Goal: Communication & Community: Share content

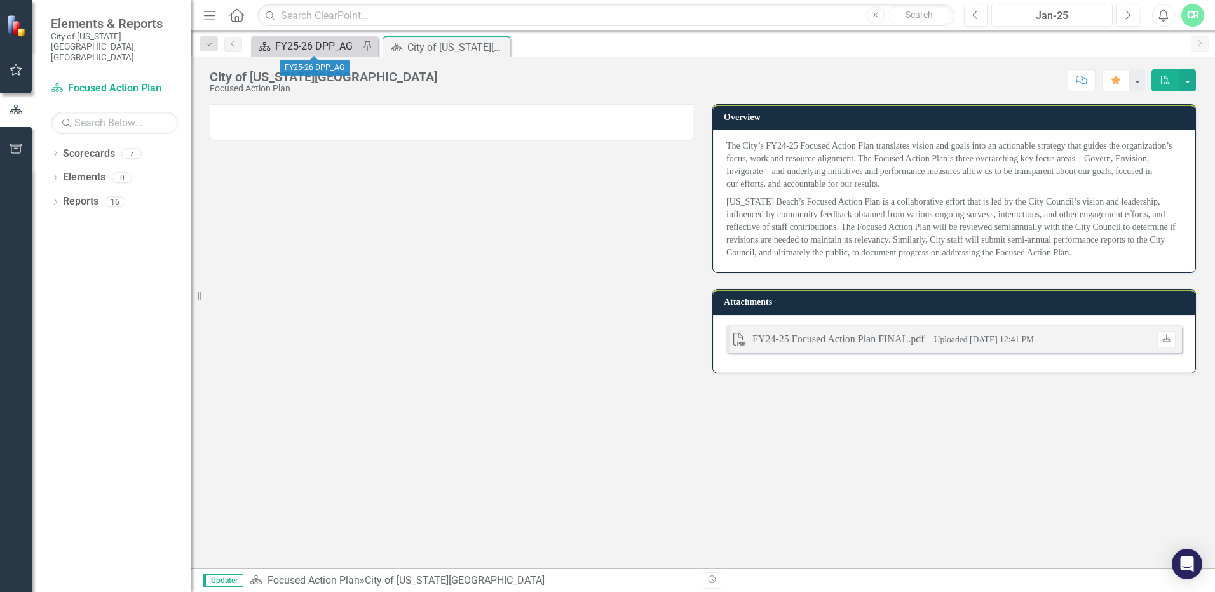
click at [329, 44] on div "FY25-26 DPP_AG" at bounding box center [317, 46] width 84 height 16
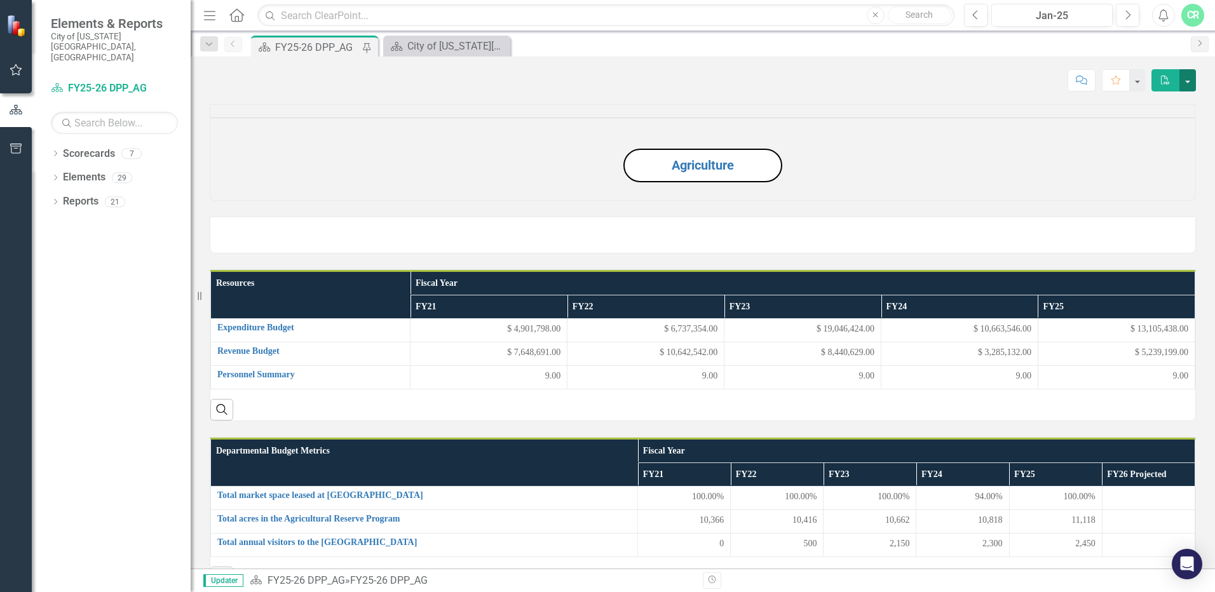
click at [1187, 81] on button "button" at bounding box center [1188, 80] width 17 height 22
click at [1138, 154] on link "Email Email Page" at bounding box center [1144, 153] width 103 height 24
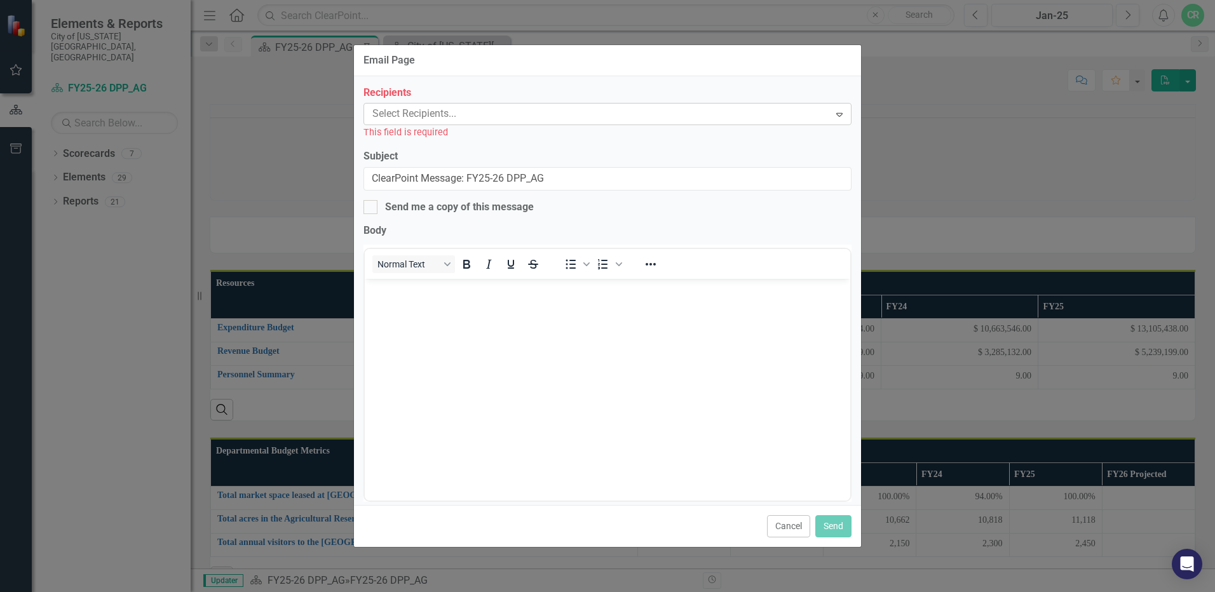
click at [423, 111] on div at bounding box center [598, 114] width 462 height 17
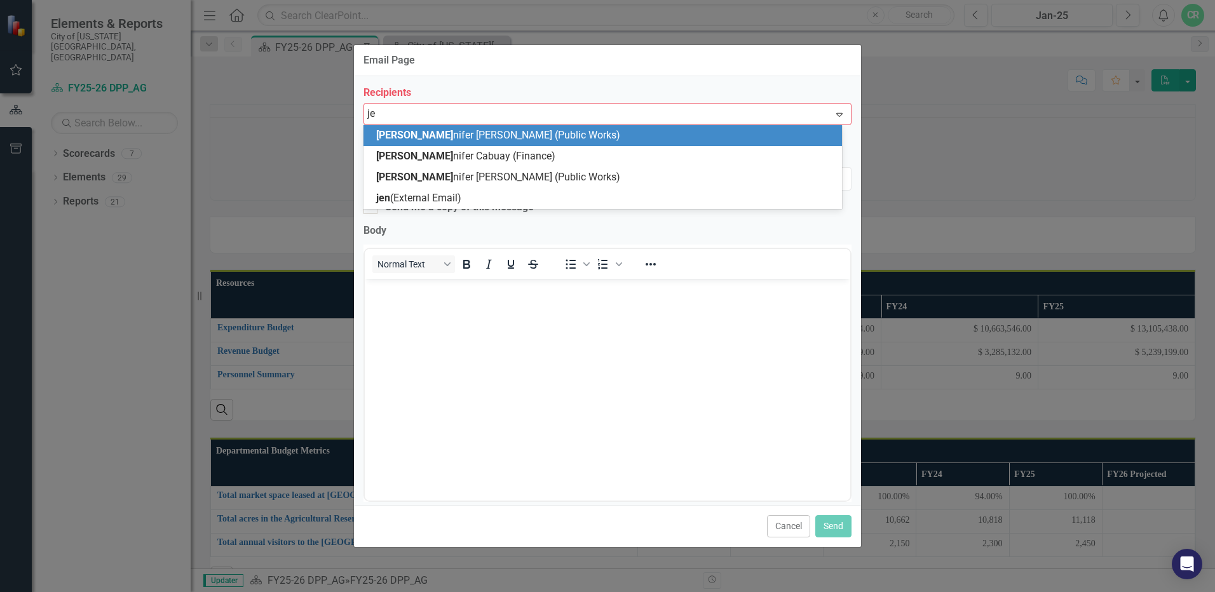
type input "j"
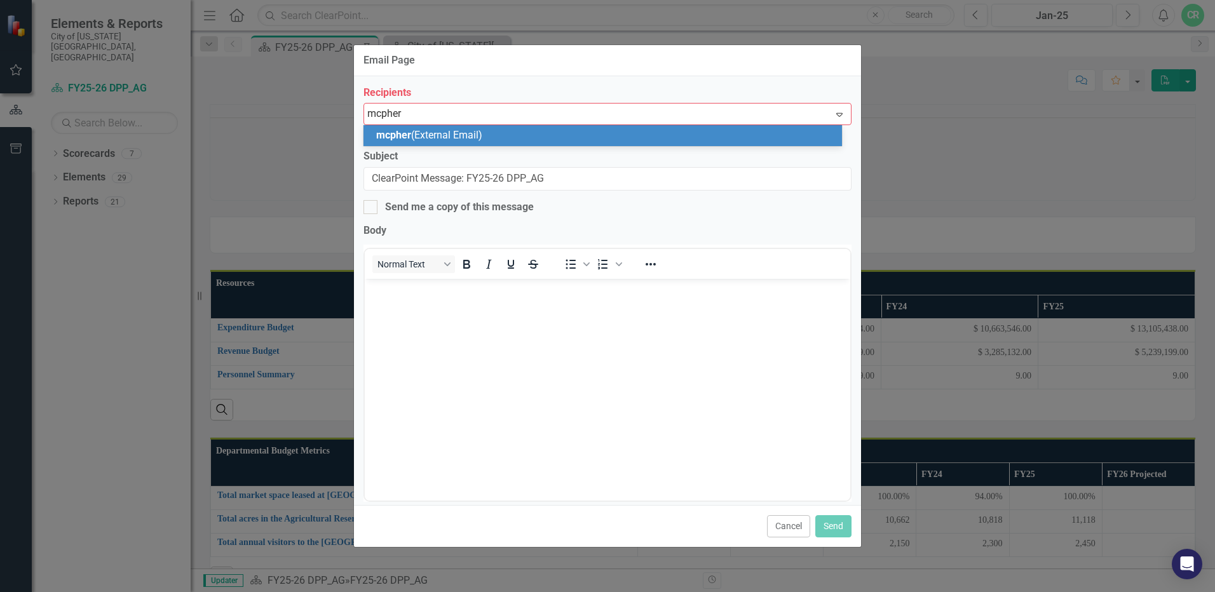
type input "mcpher"
click at [999, 88] on div "Email Page Recipients option , deselected. 1 result available for search term m…" at bounding box center [607, 296] width 1215 height 592
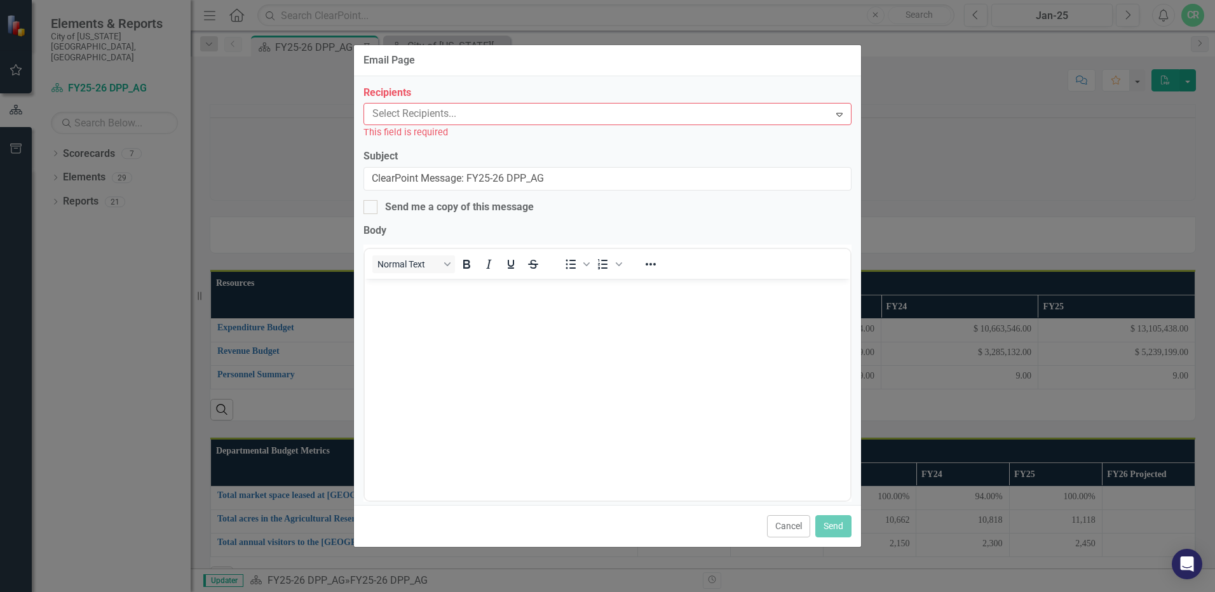
click at [848, 104] on div "Recipients Select Recipients... Expand This field is required Subject ClearPoin…" at bounding box center [607, 291] width 507 height 430
drag, startPoint x: 784, startPoint y: 533, endPoint x: 936, endPoint y: 305, distance: 274.5
click at [785, 526] on button "Cancel" at bounding box center [788, 527] width 43 height 22
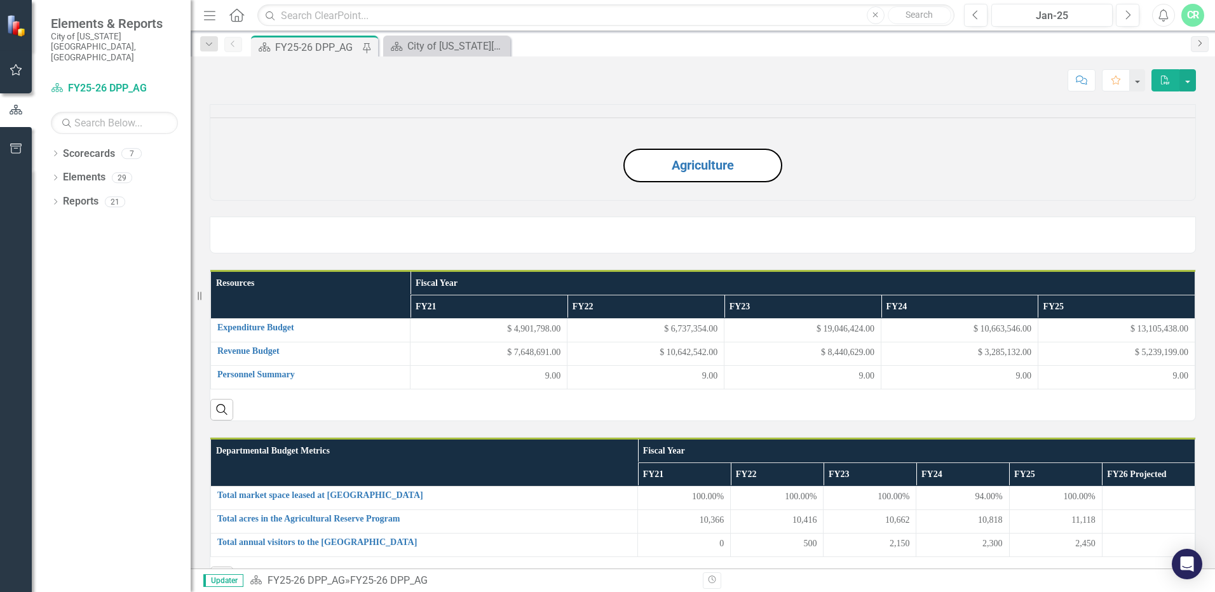
click at [1205, 43] on link "Next" at bounding box center [1200, 44] width 18 height 16
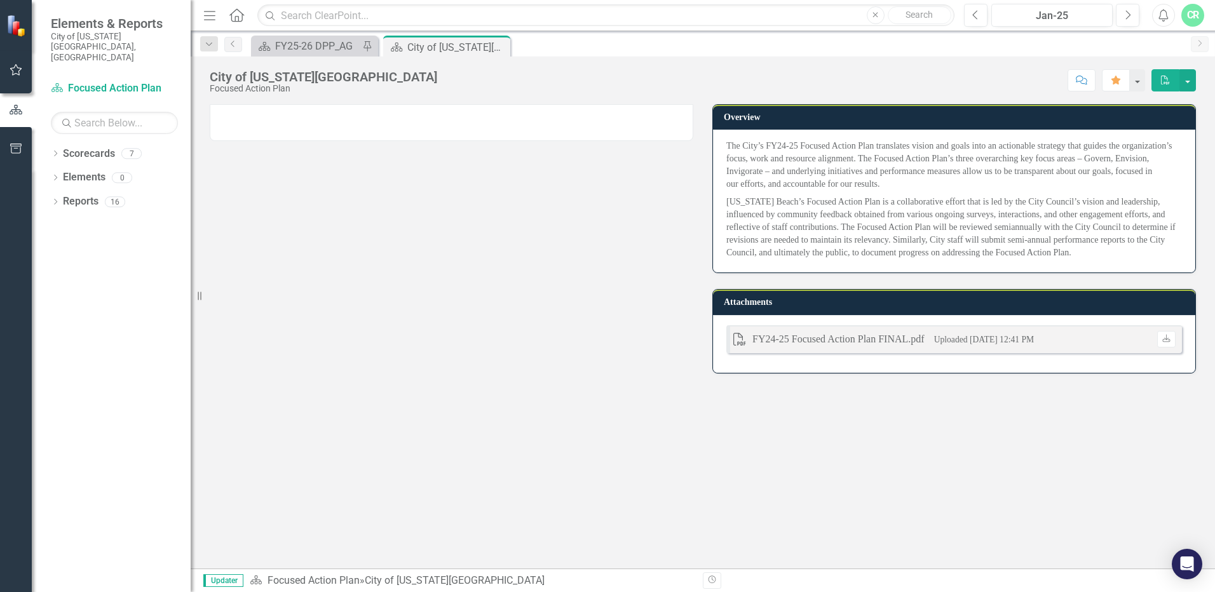
click at [334, 34] on div "Dropdown Search Scorecard FY25-26 DPP_AG Pin Scorecard City of [US_STATE][GEOGR…" at bounding box center [703, 43] width 1025 height 25
click at [304, 65] on div "City of [US_STATE] Beach Focused Action Plan Score: N/A Jan-25 Completed Commen…" at bounding box center [703, 76] width 1025 height 38
click at [308, 51] on div "FY25-26 DPP_AG" at bounding box center [317, 46] width 84 height 16
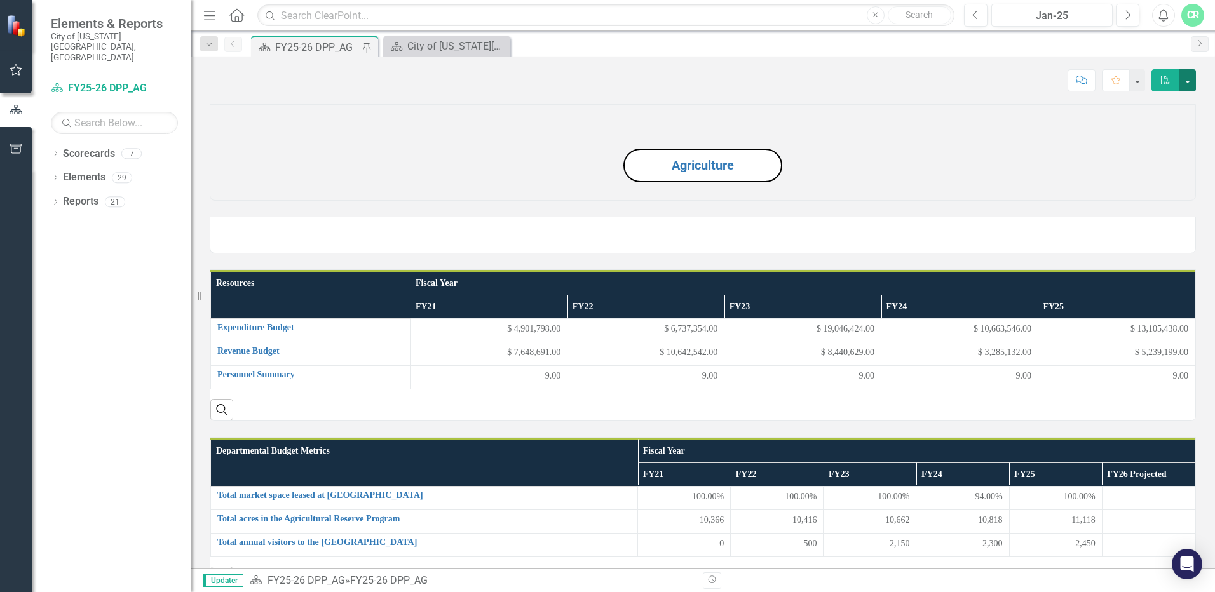
click at [1186, 82] on button "button" at bounding box center [1188, 80] width 17 height 22
click at [1115, 149] on link "Email Email Page" at bounding box center [1144, 153] width 103 height 24
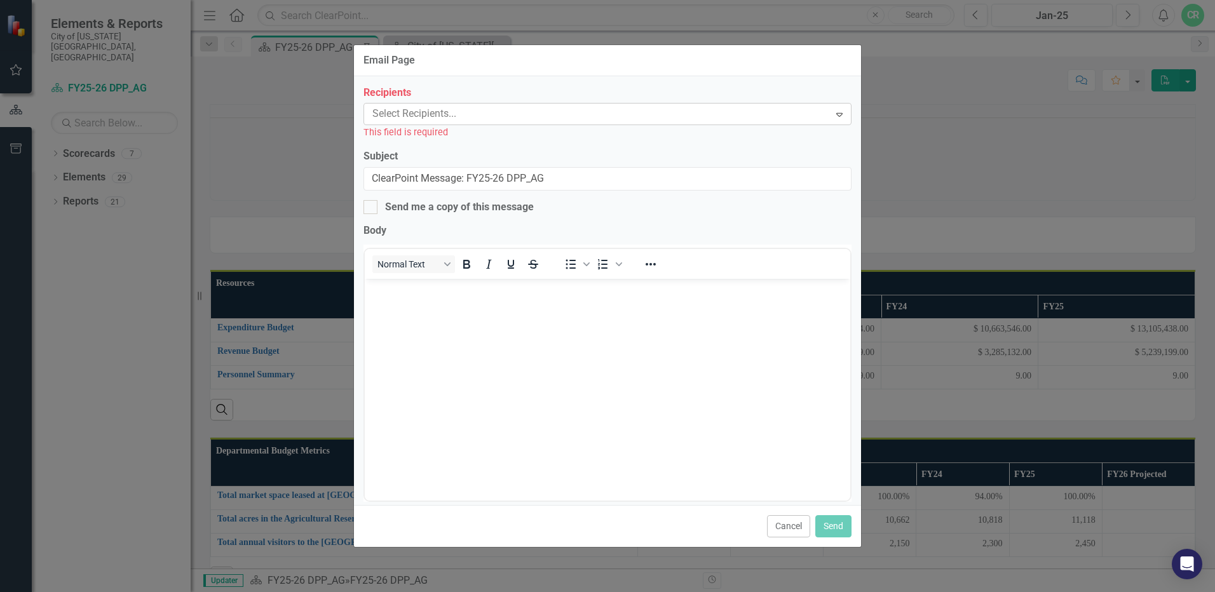
click at [409, 114] on div at bounding box center [598, 114] width 462 height 17
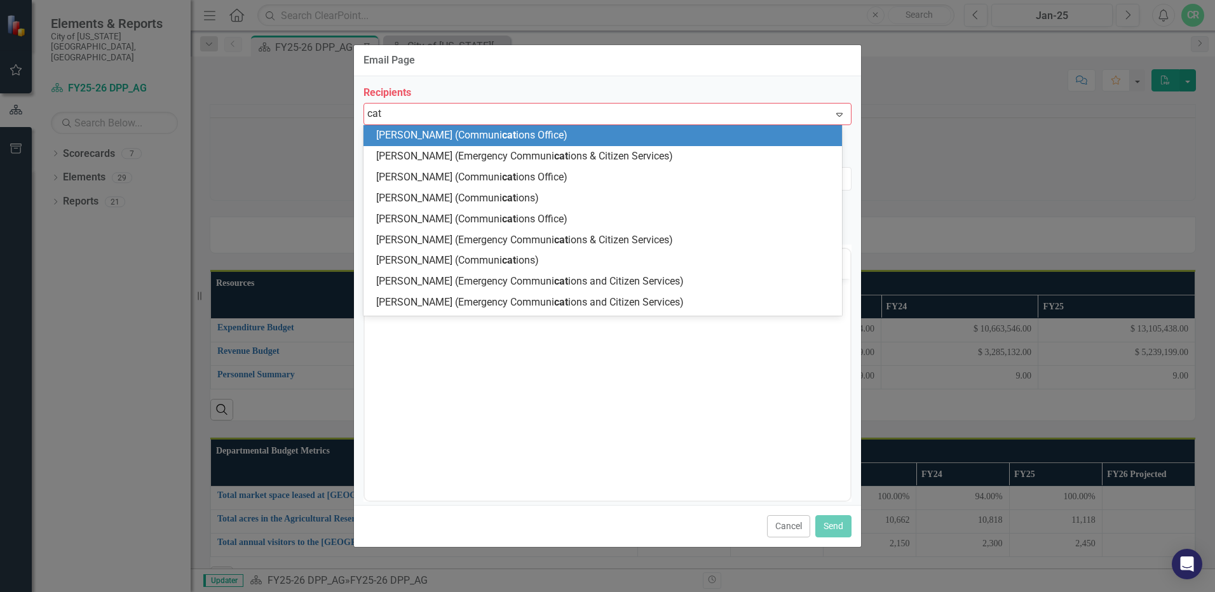
type input "cath"
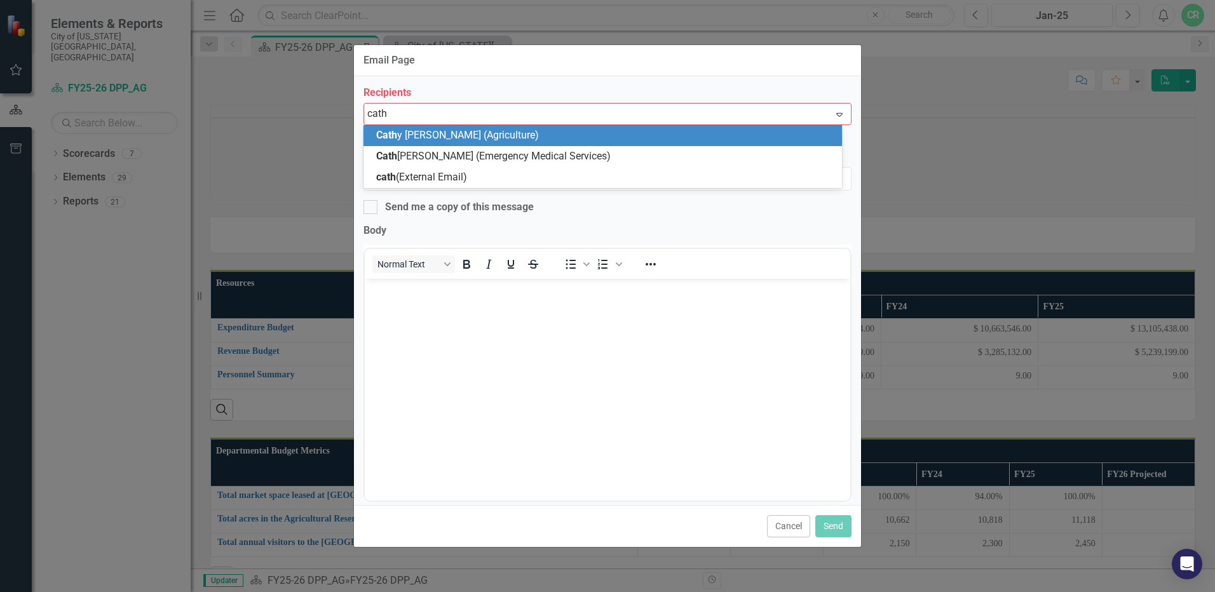
click at [457, 135] on span "Cath y [PERSON_NAME] (Agriculture)" at bounding box center [457, 135] width 163 height 12
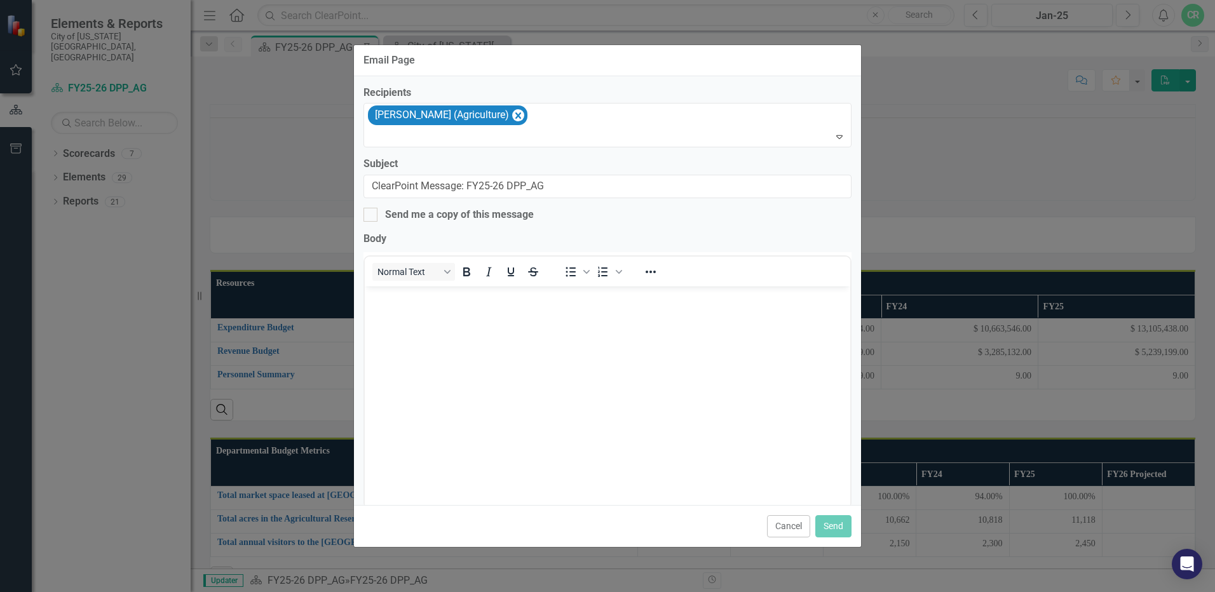
click at [477, 304] on p "Rich Text Area. Press ALT-0 for help." at bounding box center [607, 297] width 479 height 15
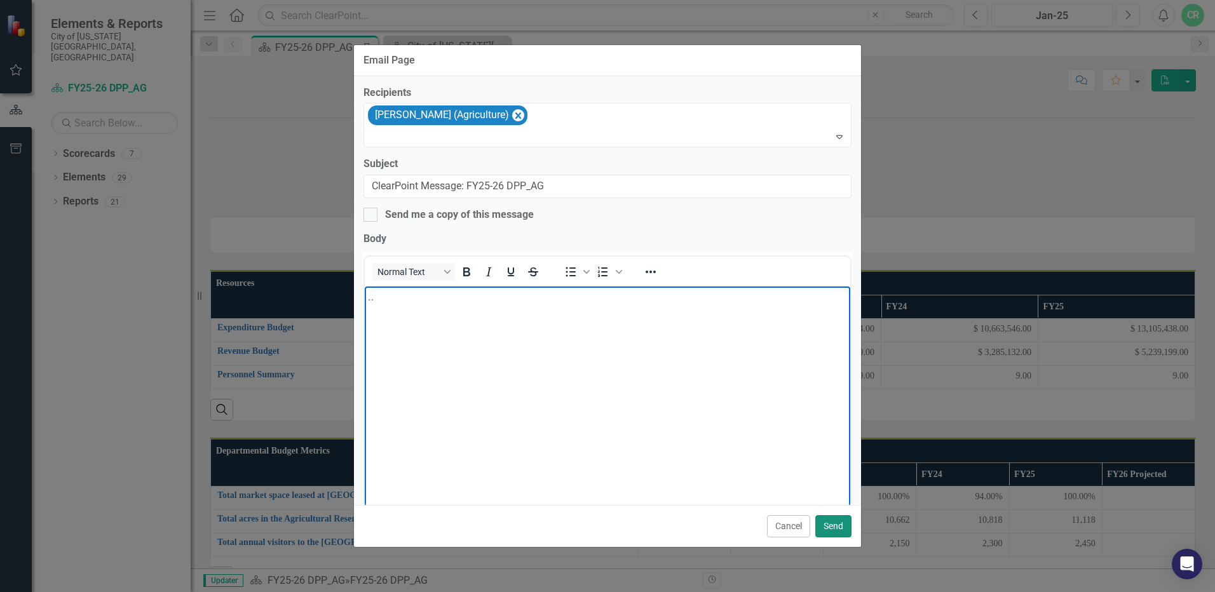
click at [842, 523] on button "Send" at bounding box center [834, 527] width 36 height 22
